Goal: Contribute content: Add original content to the website for others to see

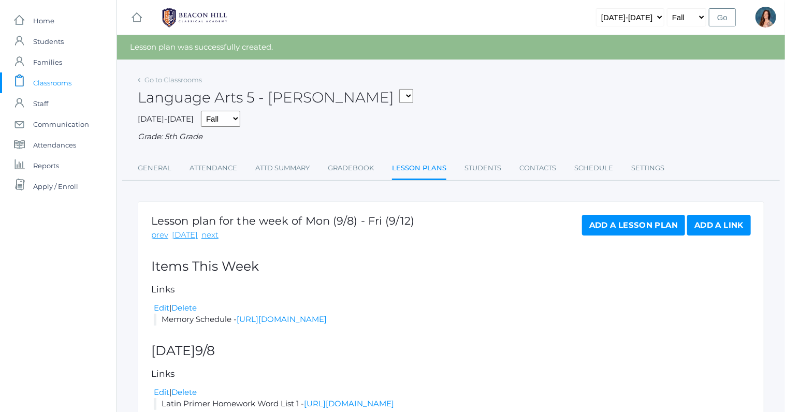
click at [399, 89] on select "05ART - Art 5 Salazar 05CITIZEN - Citizenship and Stewardship 5 Salazar 05CITIZ…" at bounding box center [406, 96] width 14 height 14
select select "1968"
click option "05LA - Language Arts 5 [PERSON_NAME]" at bounding box center [0, 0] width 0 height 0
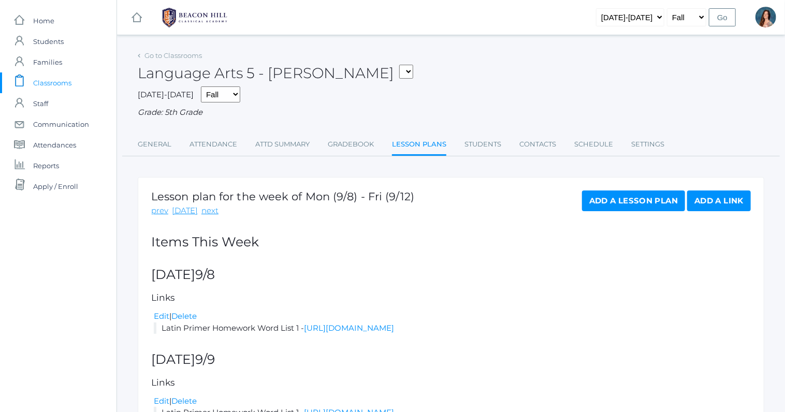
click at [602, 204] on link "Add a Lesson Plan" at bounding box center [633, 201] width 103 height 21
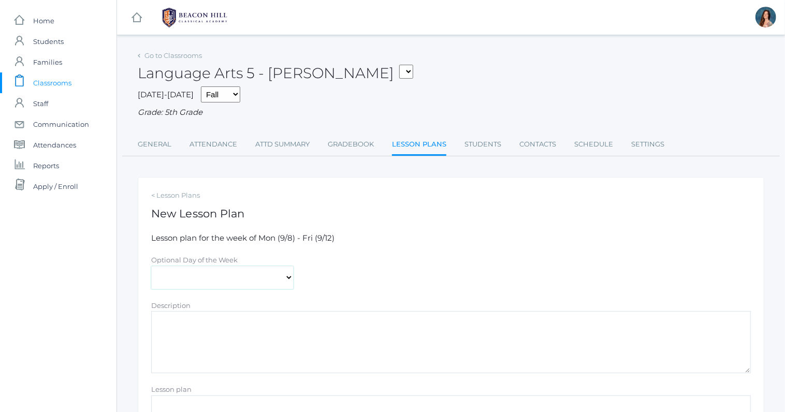
select select "2025-09-08"
click option "[DATE]" at bounding box center [0, 0] width 0 height 0
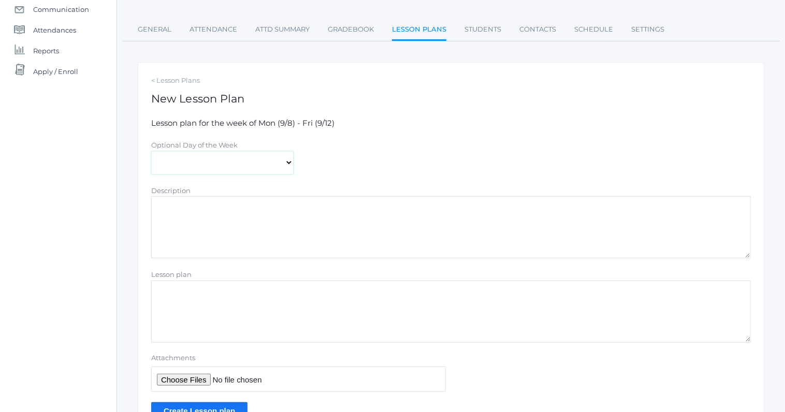
scroll to position [120, 0]
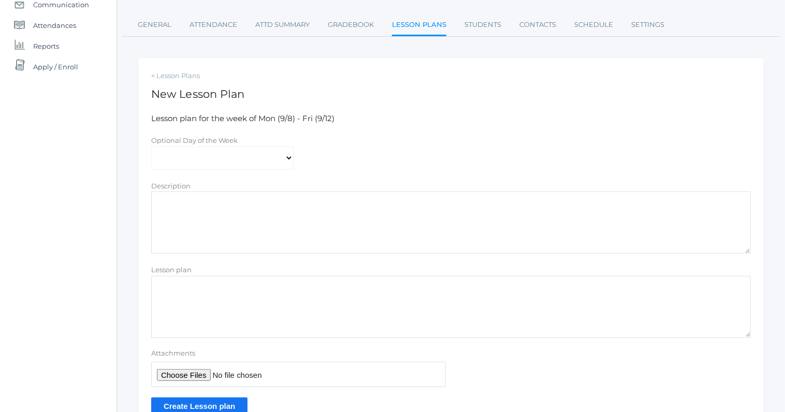
click at [157, 286] on textarea "Lesson plan" at bounding box center [451, 307] width 600 height 62
type textarea "Week 2 Lesson Plans"
click at [167, 377] on input "Attachments" at bounding box center [298, 374] width 295 height 25
type input "C:\fakepath\Week 2 Hybrid Plans.pdf"
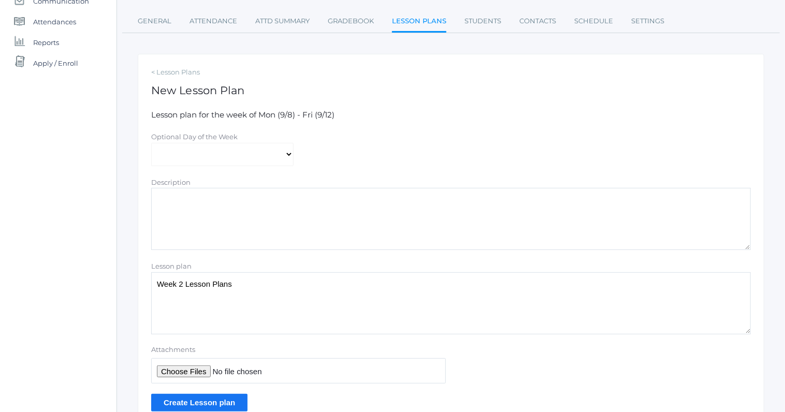
scroll to position [172, 0]
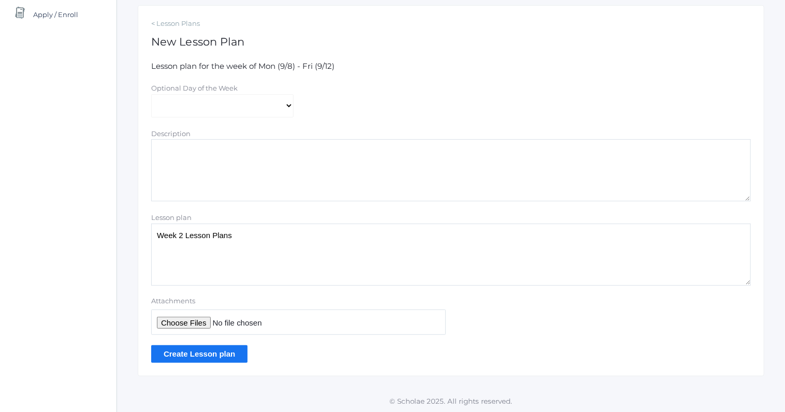
click at [177, 355] on input "Create Lesson plan" at bounding box center [199, 354] width 96 height 17
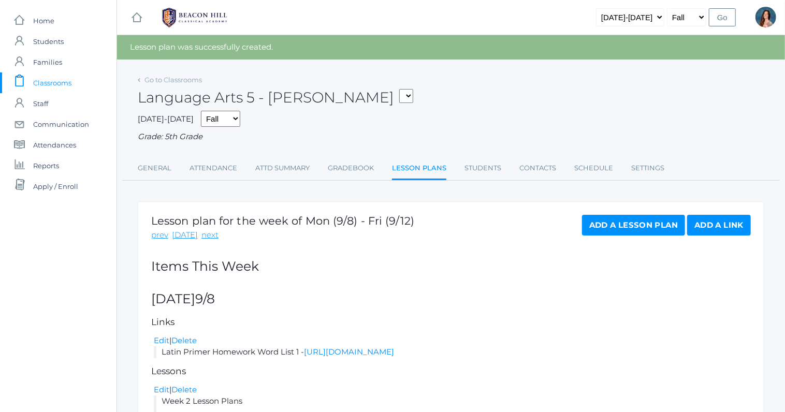
click at [597, 221] on link "Add a Lesson Plan" at bounding box center [633, 225] width 103 height 21
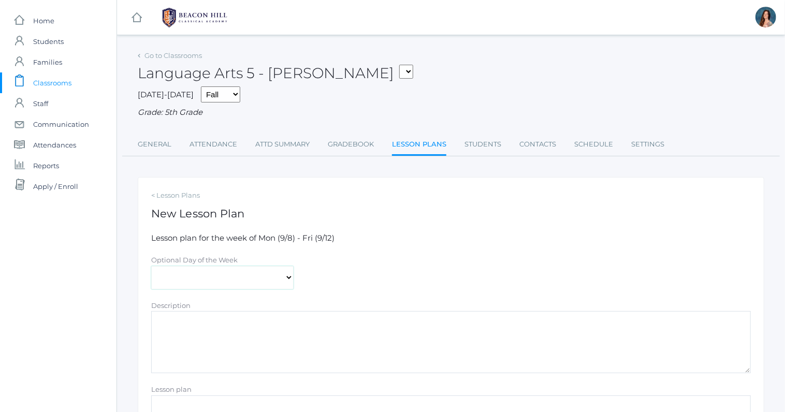
select select "[DATE]"
click option "[DATE]" at bounding box center [0, 0] width 0 height 0
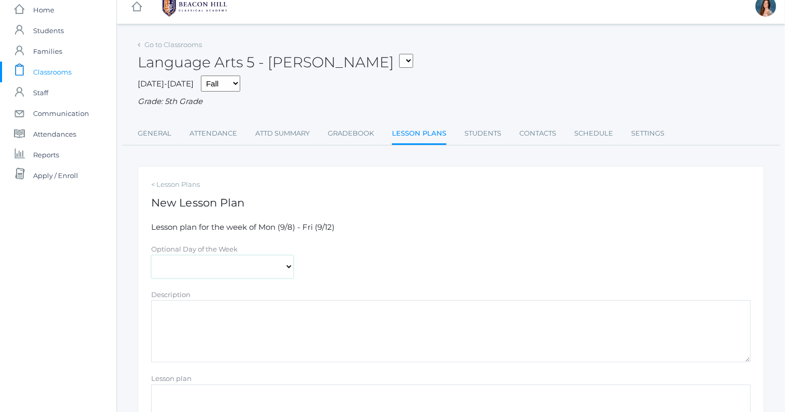
scroll to position [25, 0]
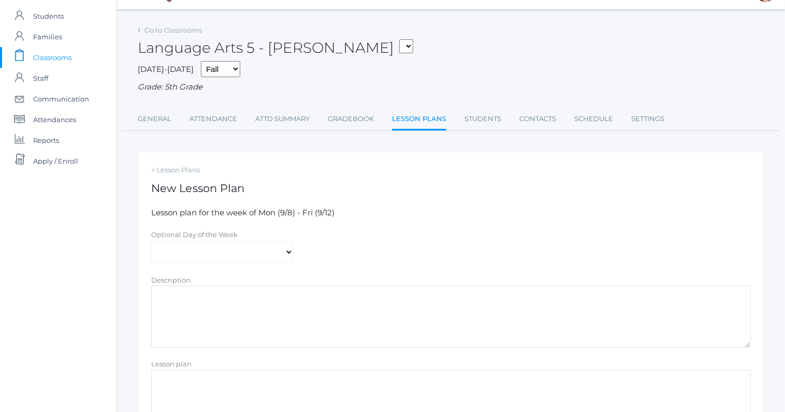
click at [176, 372] on textarea "Lesson plan" at bounding box center [451, 401] width 600 height 62
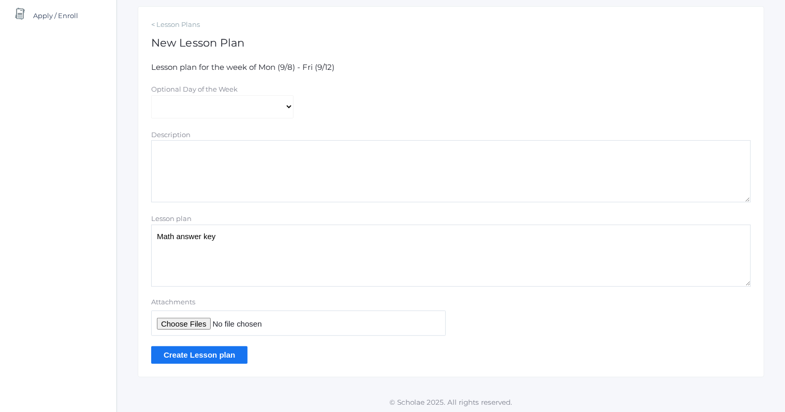
scroll to position [172, 0]
type textarea "Math answer key"
click at [169, 322] on input "Attachments" at bounding box center [298, 322] width 295 height 25
type input "C:\fakepath\RETEACH 1.1 ANSWERS copy.pdf"
click at [187, 354] on input "Create Lesson plan" at bounding box center [199, 354] width 96 height 17
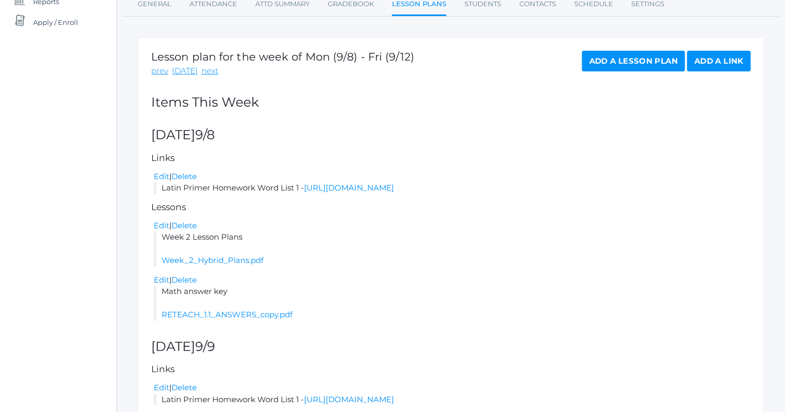
scroll to position [215, 0]
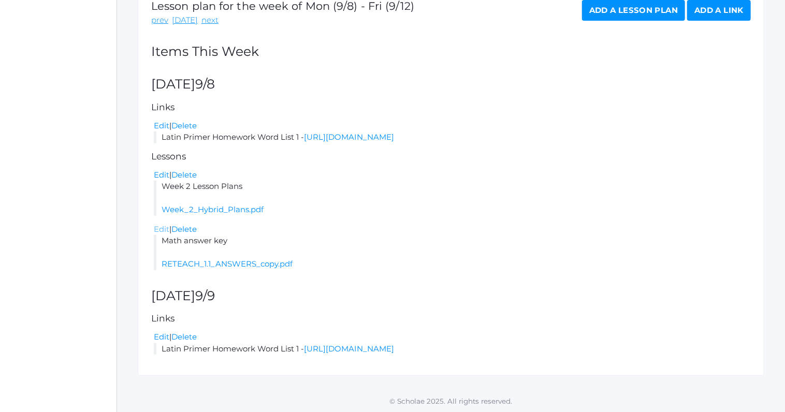
click at [164, 229] on link "Edit" at bounding box center [162, 229] width 16 height 10
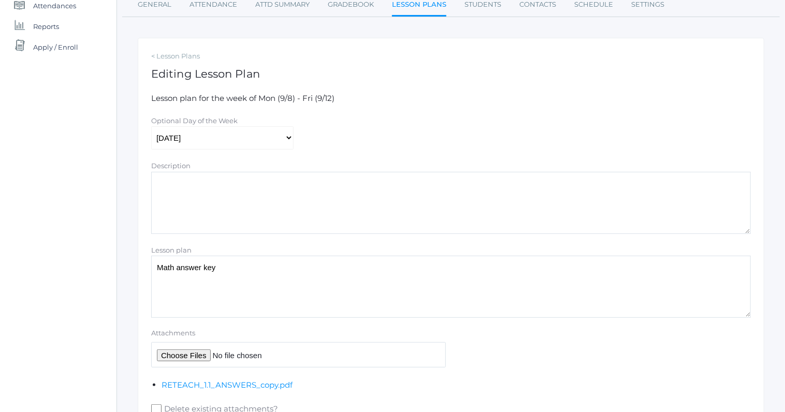
scroll to position [220, 0]
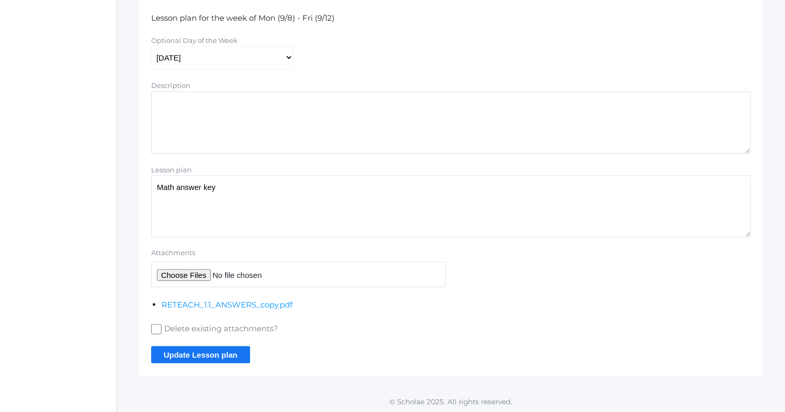
click at [175, 275] on input "Attachments" at bounding box center [298, 274] width 295 height 25
type input "C:\fakepath\CH. 1.2 HW ANSWERS copy 2.pdf"
click at [178, 349] on input "Update Lesson plan" at bounding box center [200, 355] width 99 height 17
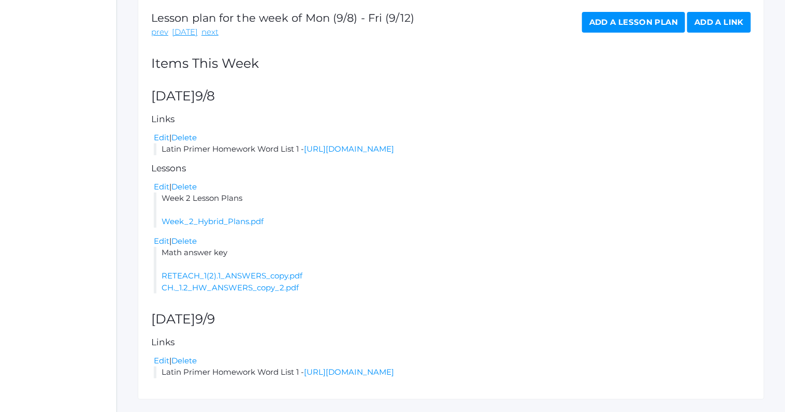
scroll to position [205, 0]
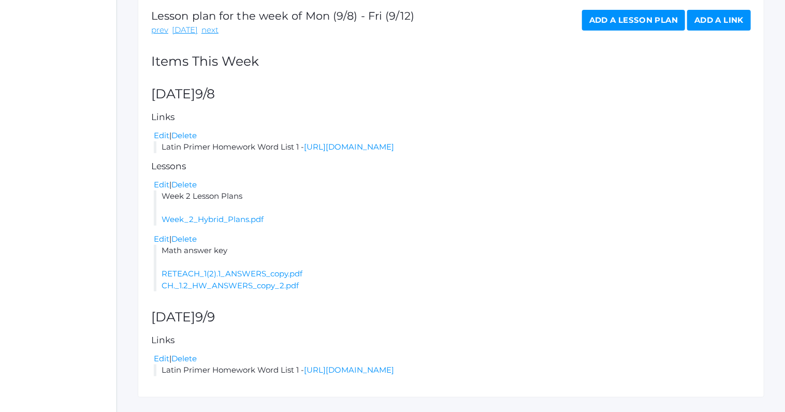
click at [620, 21] on link "Add a Lesson Plan" at bounding box center [633, 20] width 103 height 21
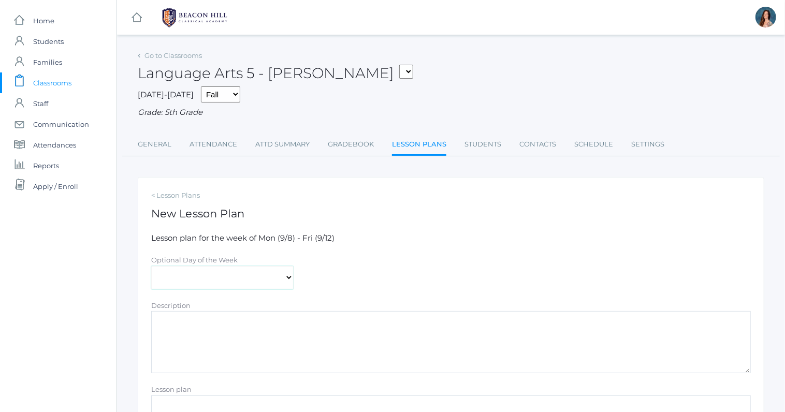
select select "2025-09-09"
click option "[DATE]" at bounding box center [0, 0] width 0 height 0
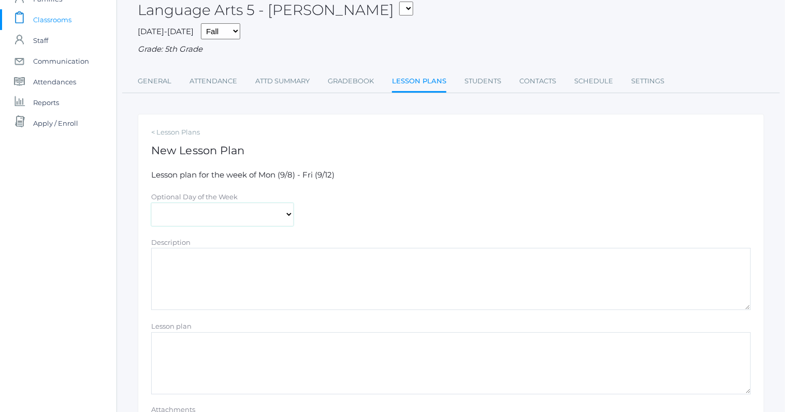
scroll to position [172, 0]
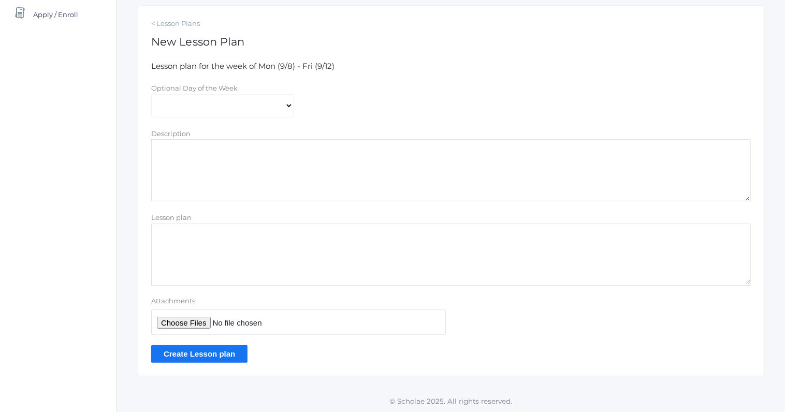
click at [167, 233] on textarea "Lesson plan" at bounding box center [451, 255] width 600 height 62
type textarea "History reading ch. 3b audio file"
click at [170, 325] on input "Attachments" at bounding box center [298, 322] width 295 height 25
type input "C:\fakepath\04-sotw4-ch3.mp3"
click at [180, 353] on input "Create Lesson plan" at bounding box center [199, 354] width 96 height 17
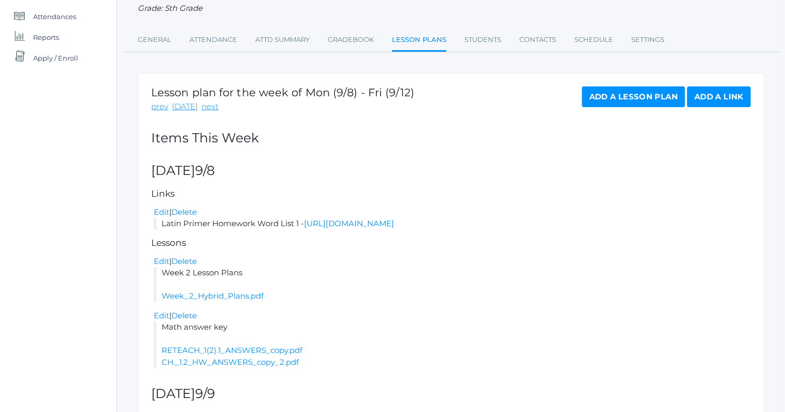
scroll to position [26, 0]
